Goal: Information Seeking & Learning: Learn about a topic

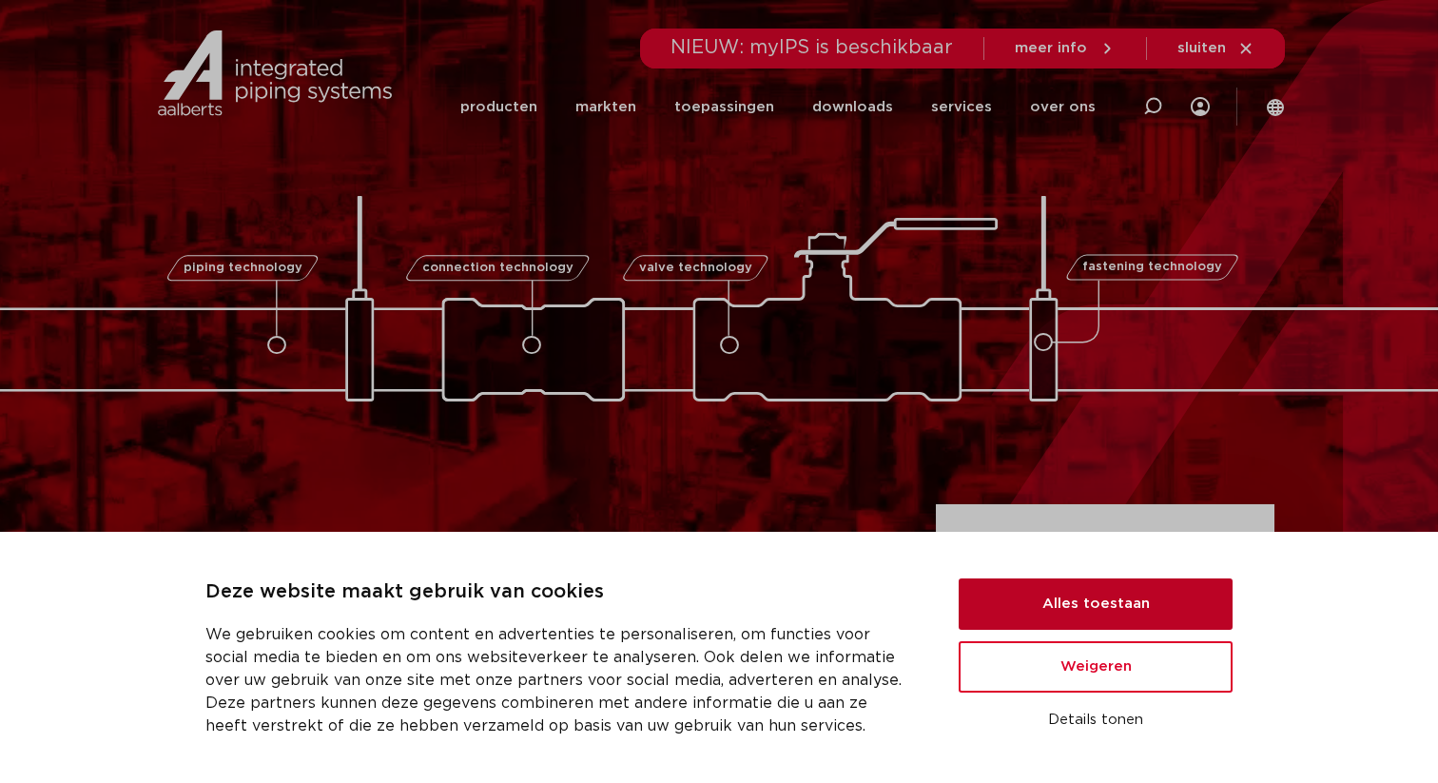
click at [1055, 613] on button "Alles toestaan" at bounding box center [1096, 603] width 274 height 51
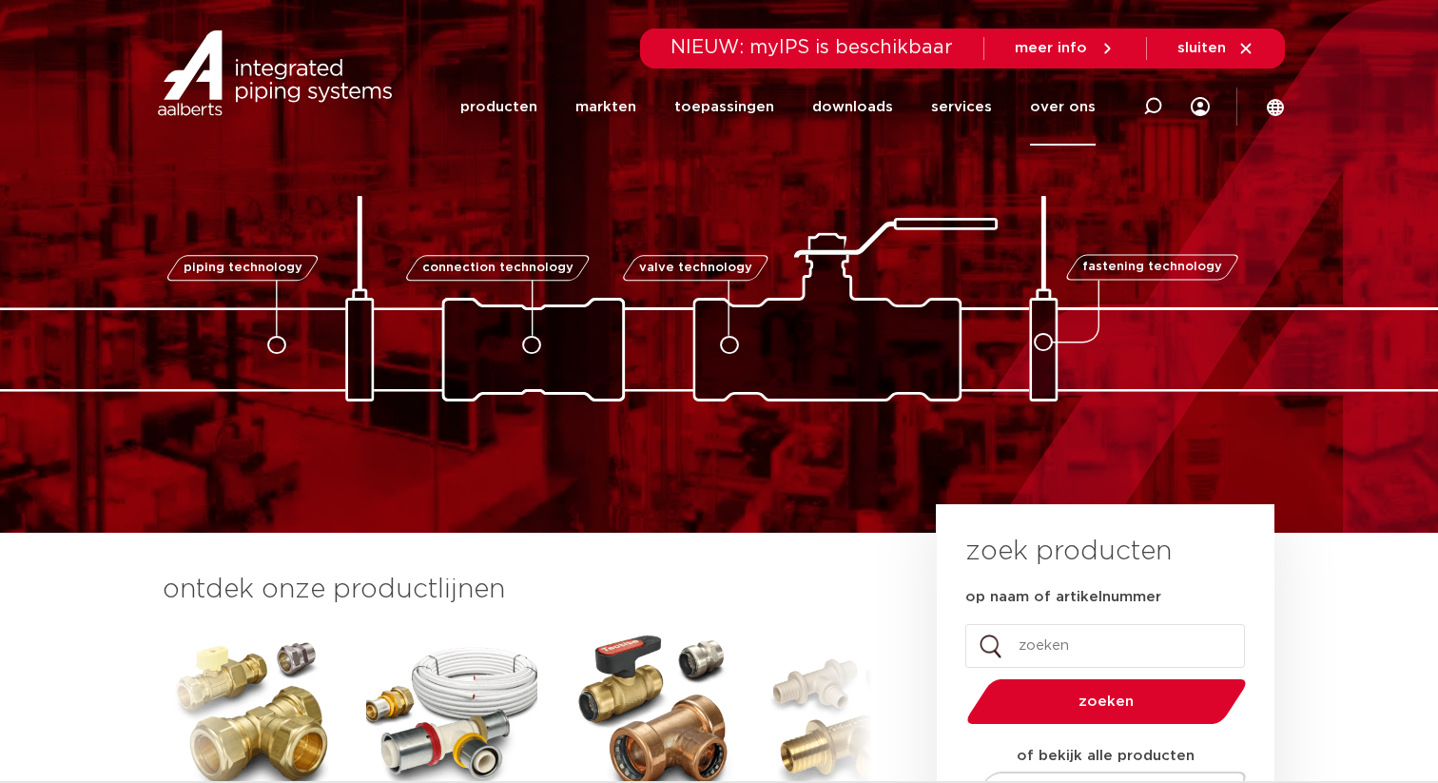
click at [1073, 104] on link "over ons" at bounding box center [1063, 106] width 66 height 77
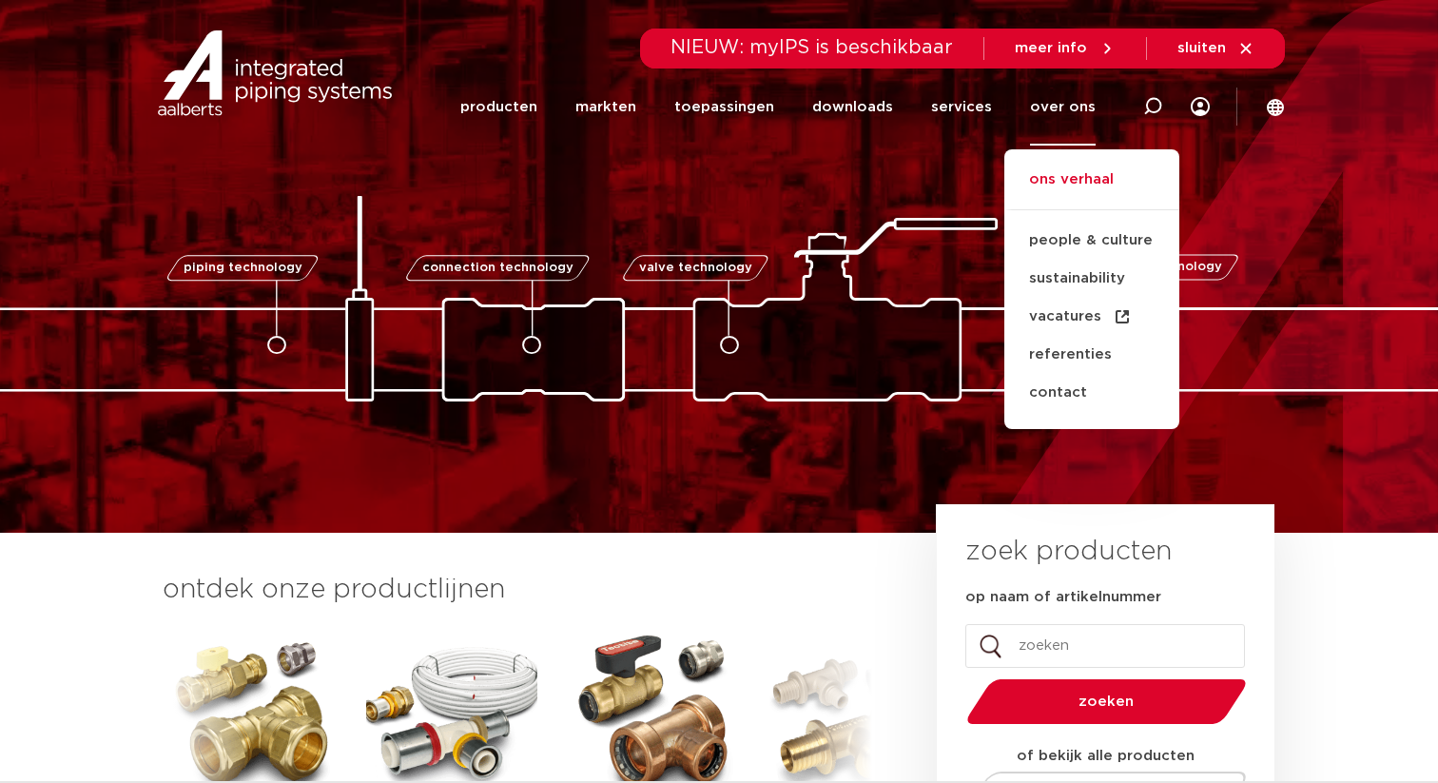
click at [1084, 179] on link "ons verhaal" at bounding box center [1091, 189] width 175 height 42
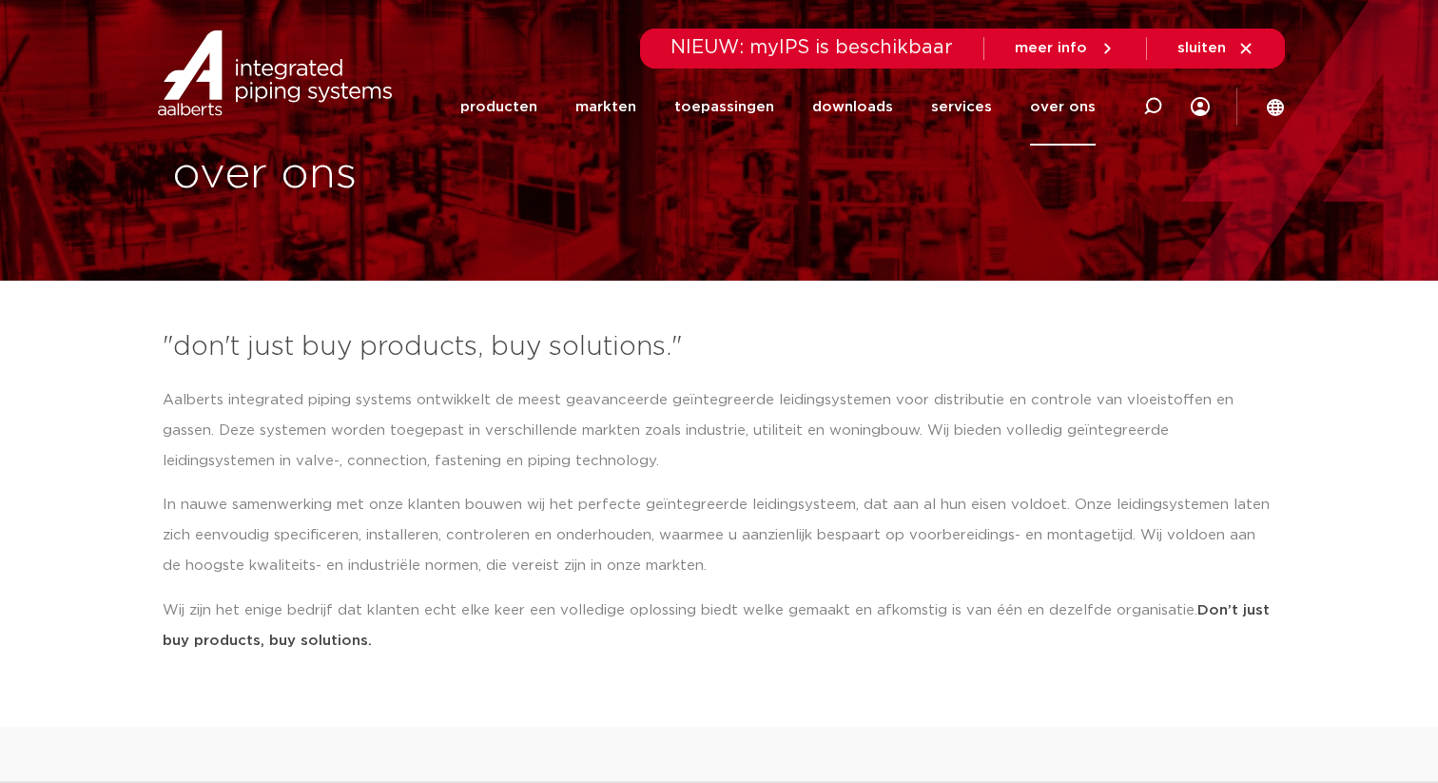
scroll to position [35, 0]
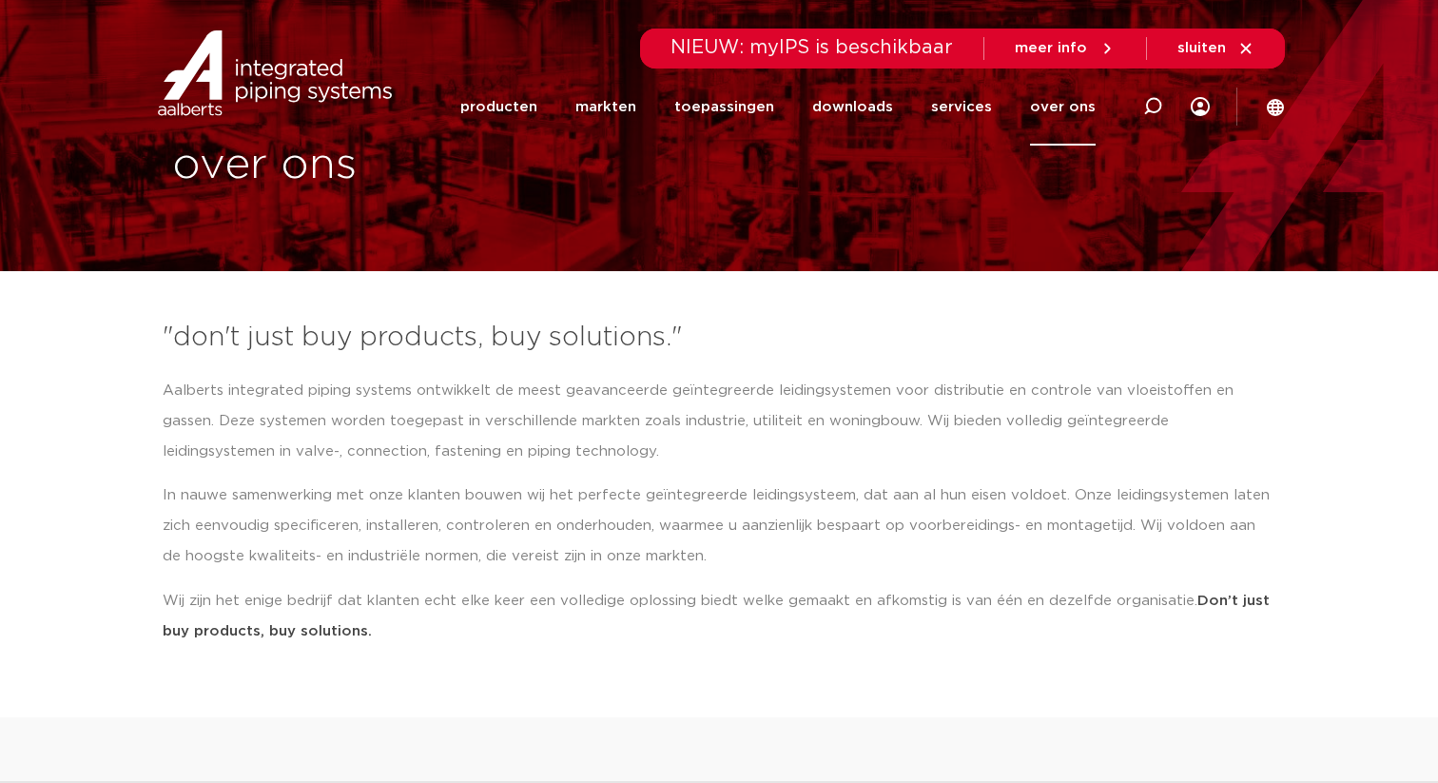
click at [1070, 110] on link "over ons" at bounding box center [1063, 106] width 66 height 77
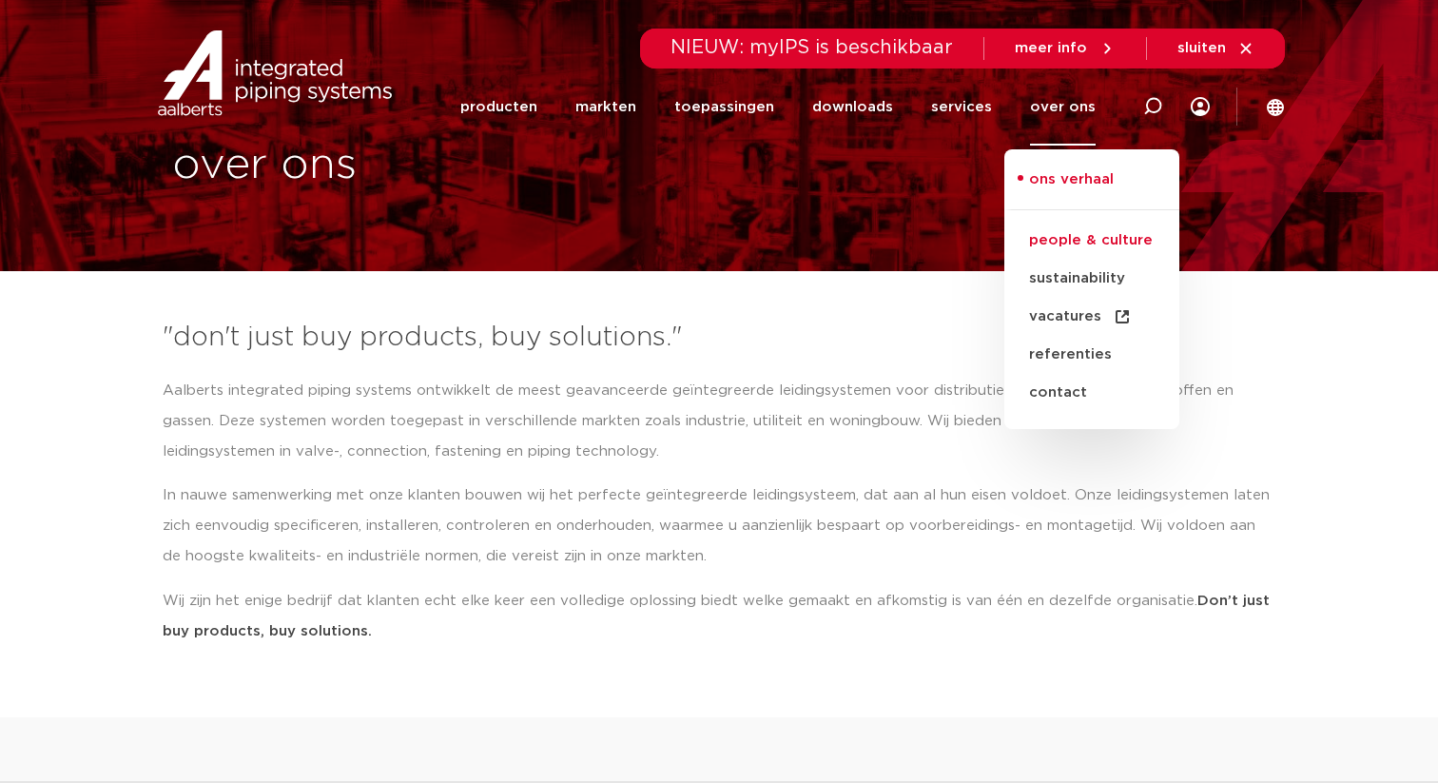
click at [1082, 244] on link "people & culture" at bounding box center [1091, 241] width 175 height 38
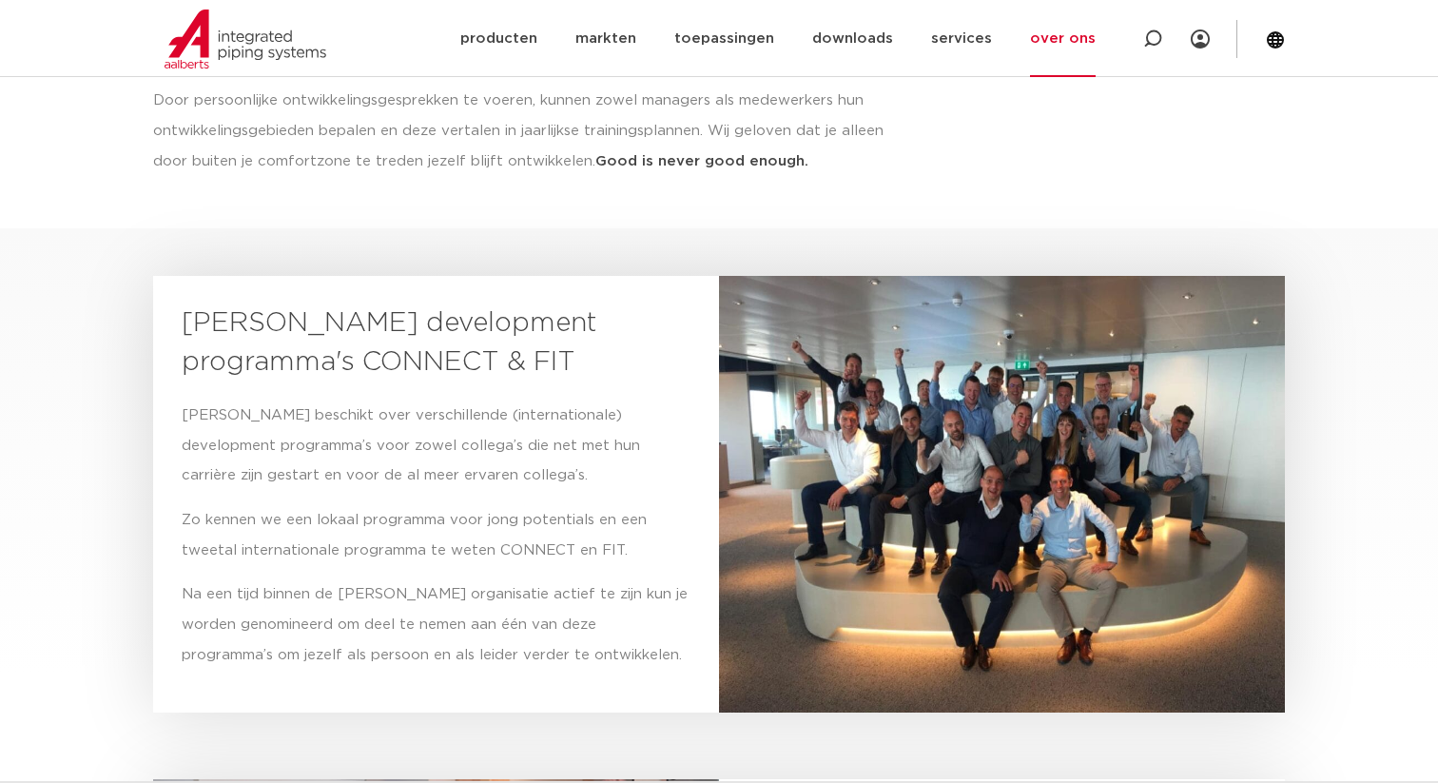
scroll to position [3145, 0]
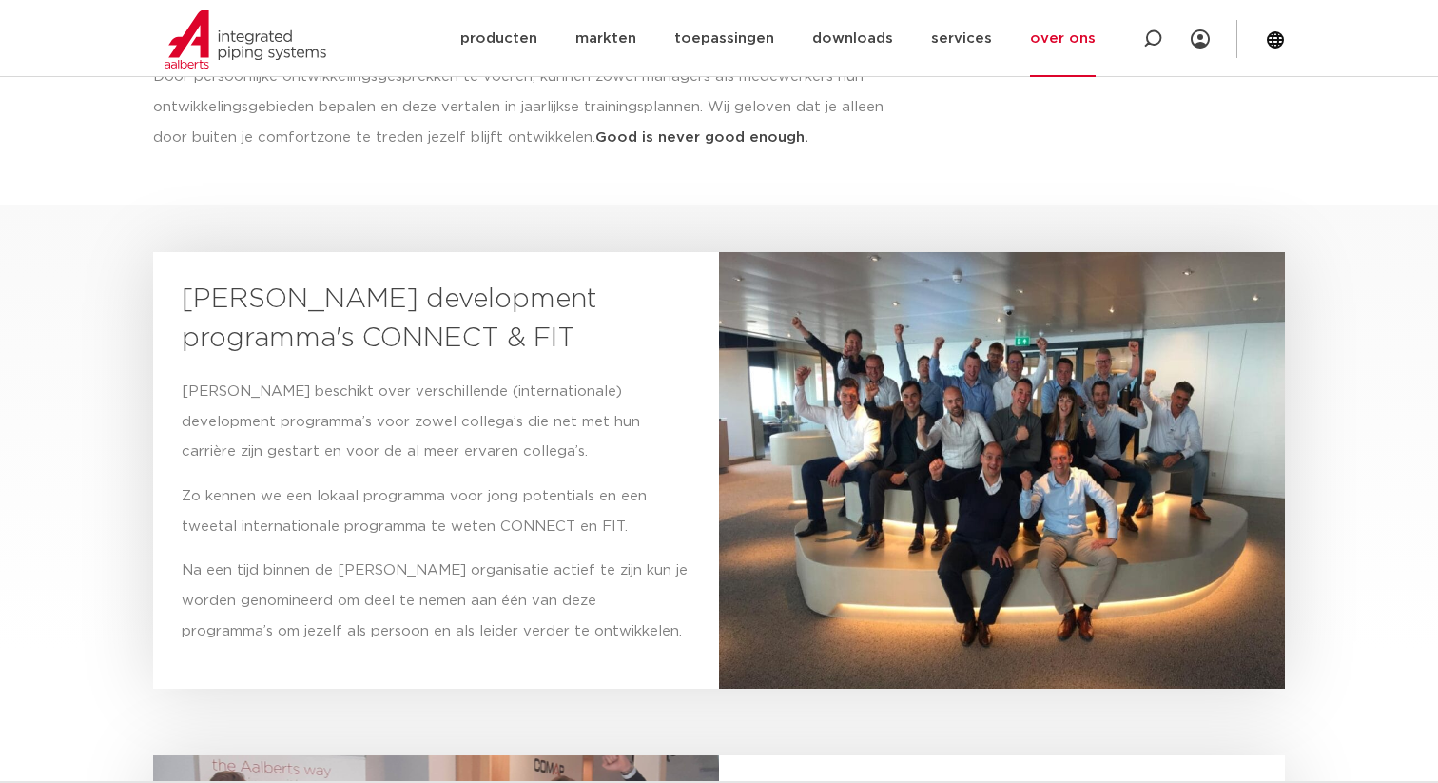
click at [979, 417] on img at bounding box center [1002, 469] width 566 height 434
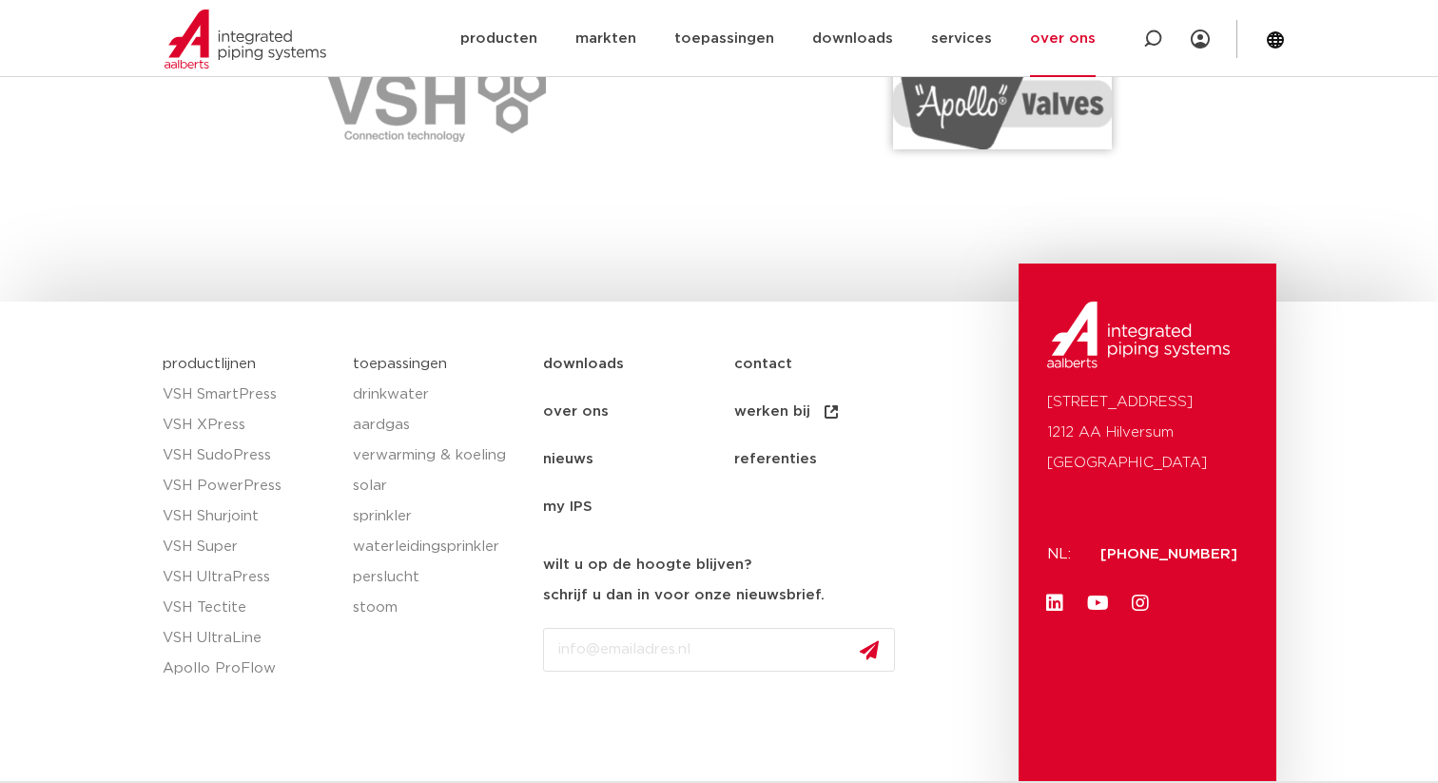
scroll to position [2870, 0]
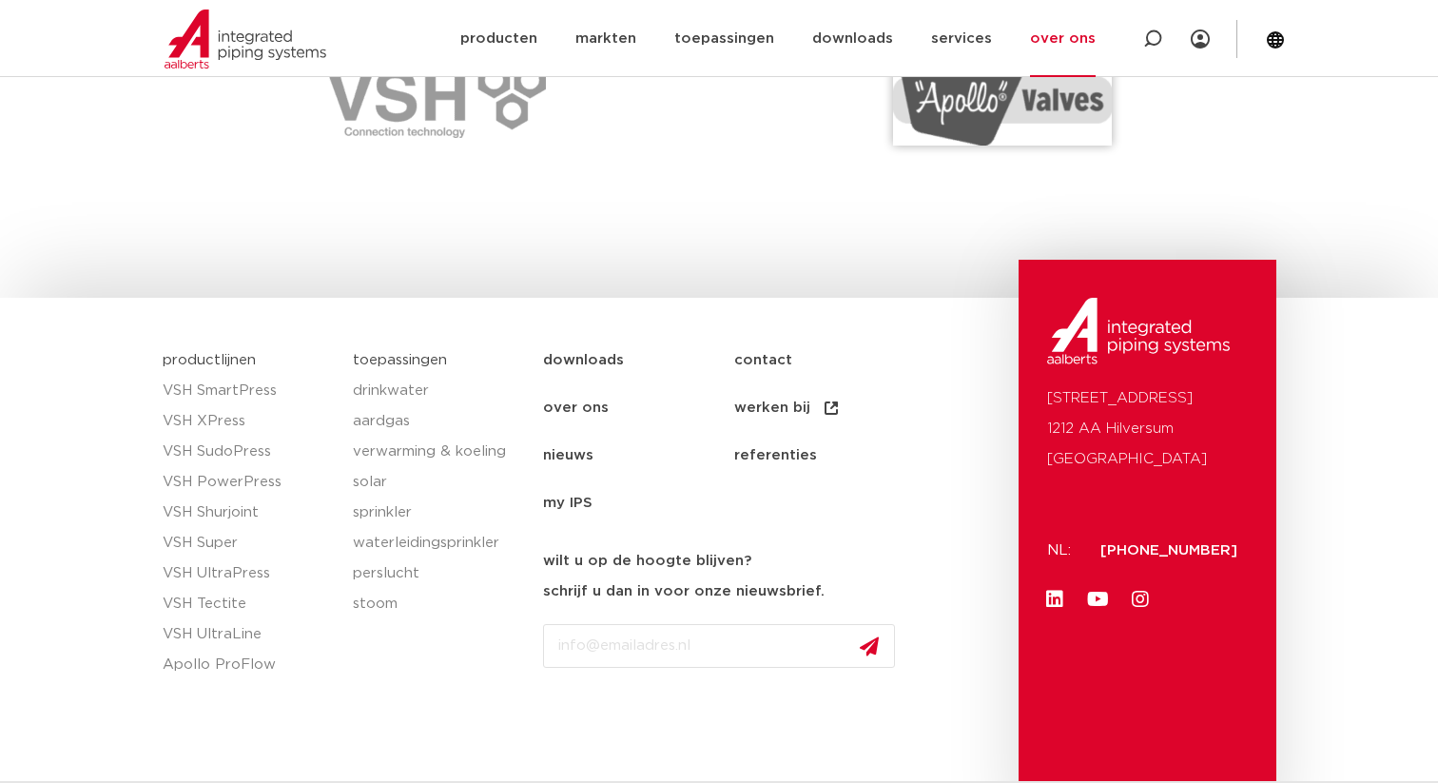
click at [781, 406] on link "werken bij" at bounding box center [829, 408] width 191 height 48
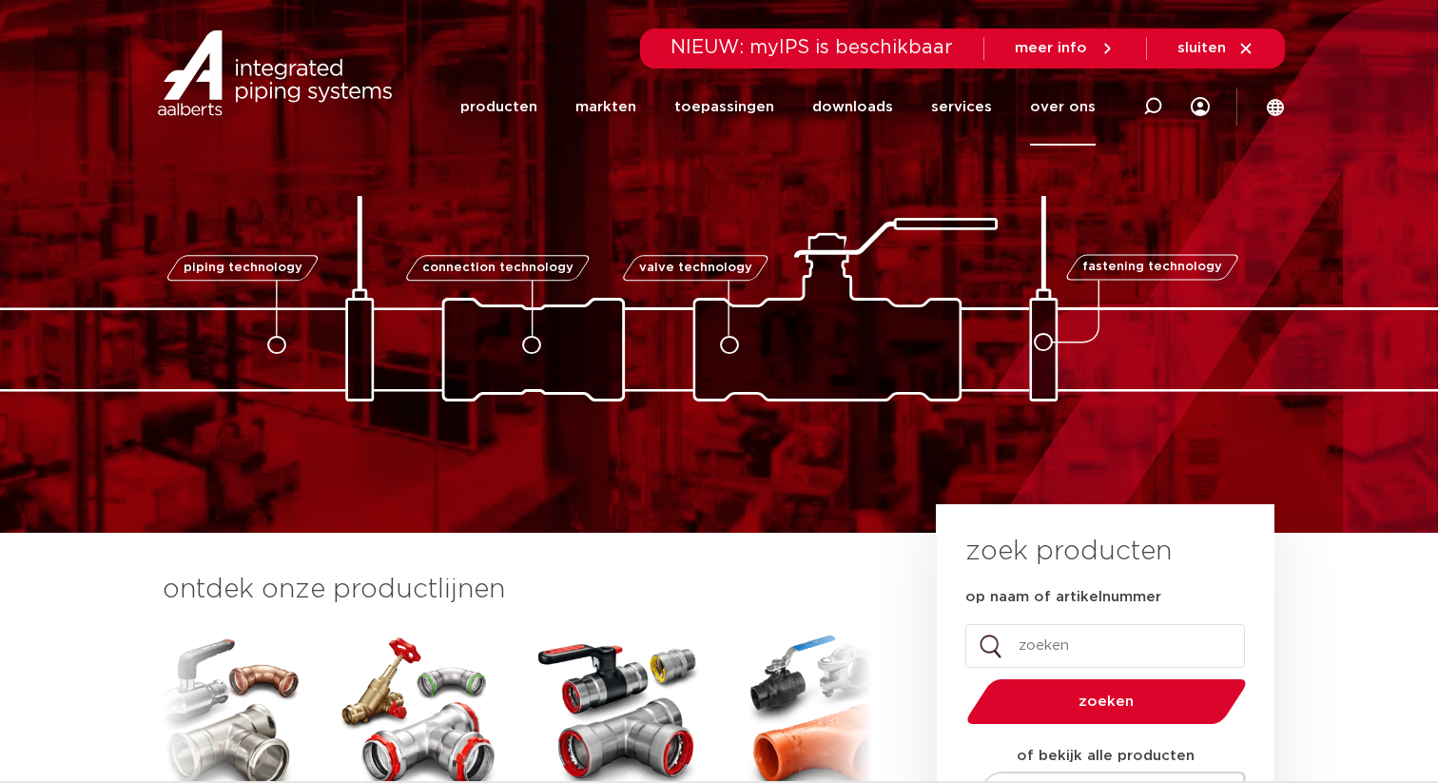
click at [1072, 107] on link "over ons" at bounding box center [1063, 106] width 66 height 77
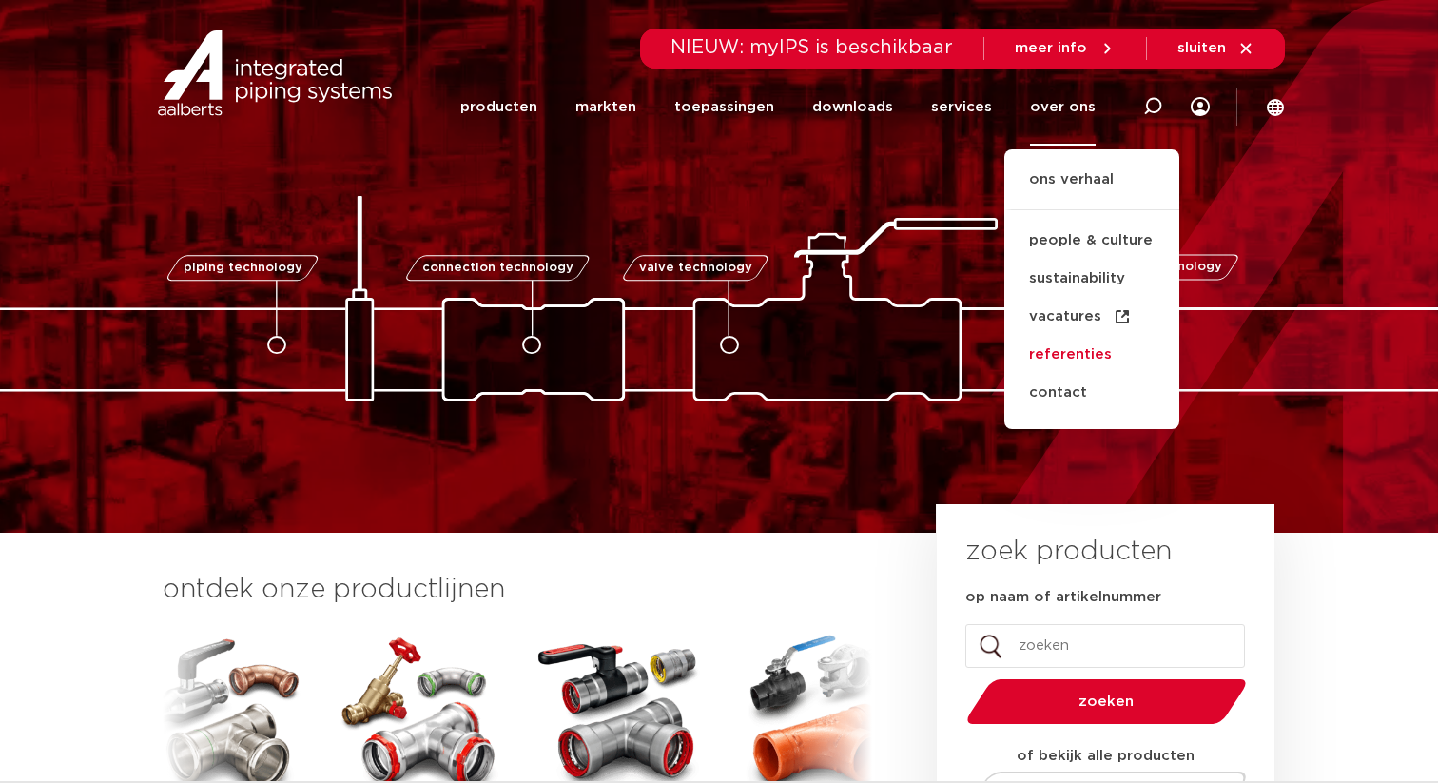
click at [1074, 348] on link "referenties" at bounding box center [1091, 355] width 175 height 38
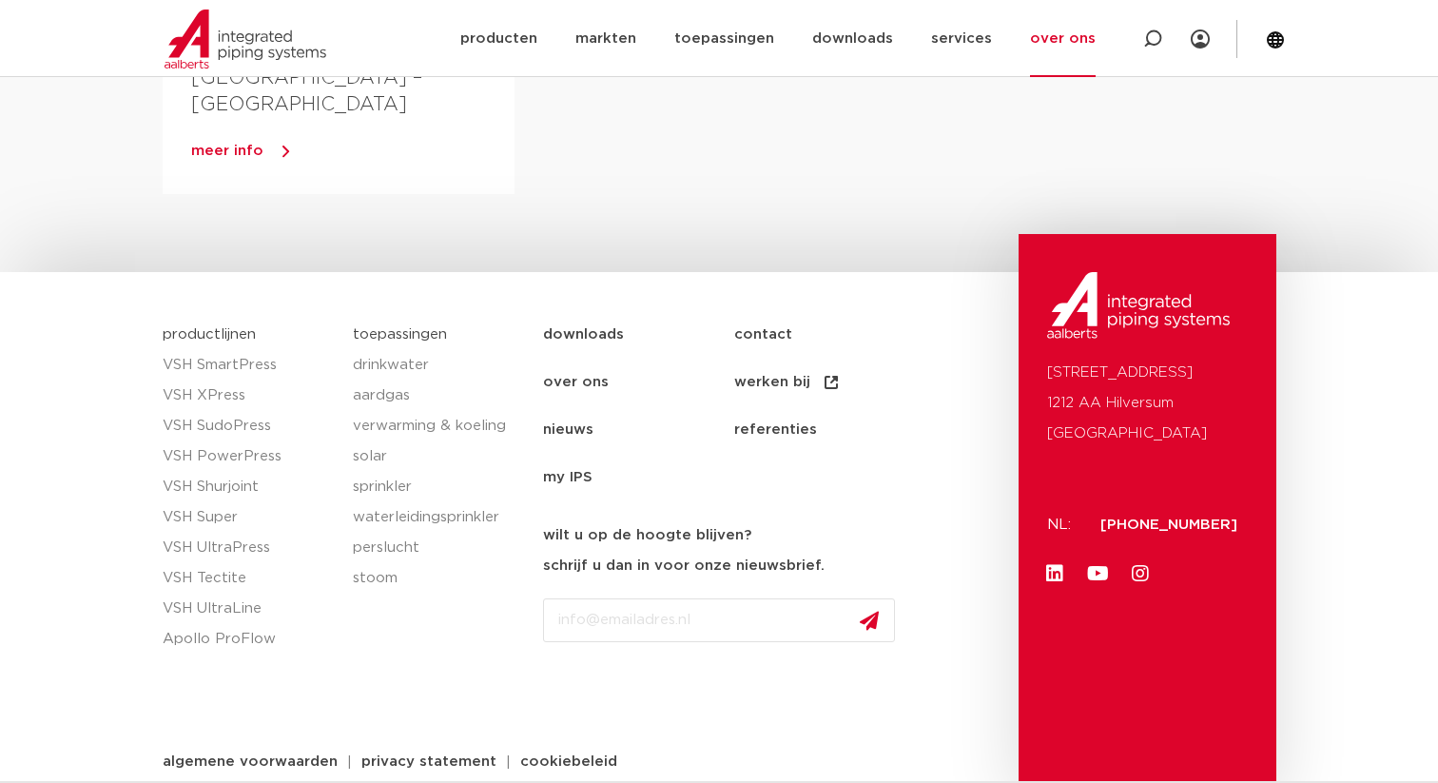
scroll to position [1241, 0]
